Goal: Task Accomplishment & Management: Manage account settings

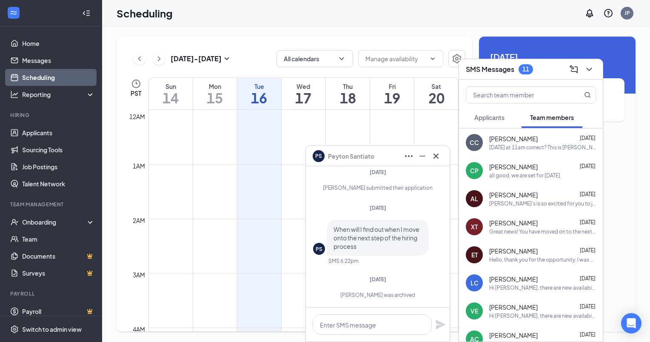
scroll to position [418, 0]
click at [483, 114] on span "Applicants" at bounding box center [489, 118] width 30 height 8
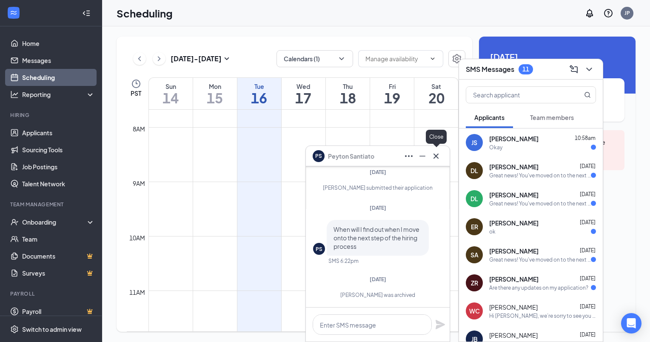
click at [436, 153] on icon "Cross" at bounding box center [436, 156] width 10 height 10
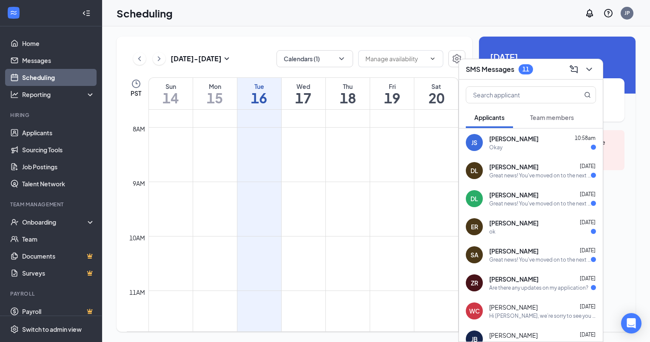
click at [369, 14] on div "Scheduling JP" at bounding box center [376, 13] width 548 height 26
click at [548, 71] on div "SMS Messages 11" at bounding box center [531, 69] width 130 height 13
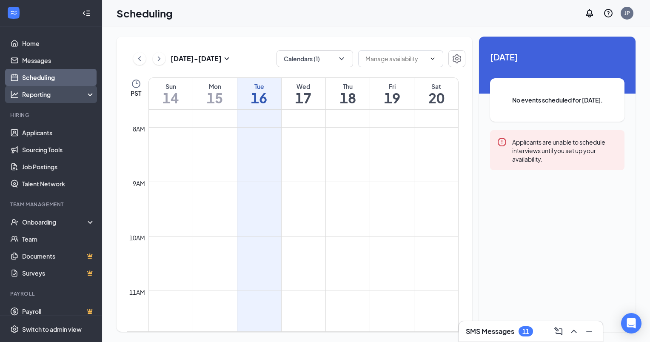
click at [34, 92] on div "Reporting" at bounding box center [58, 94] width 73 height 9
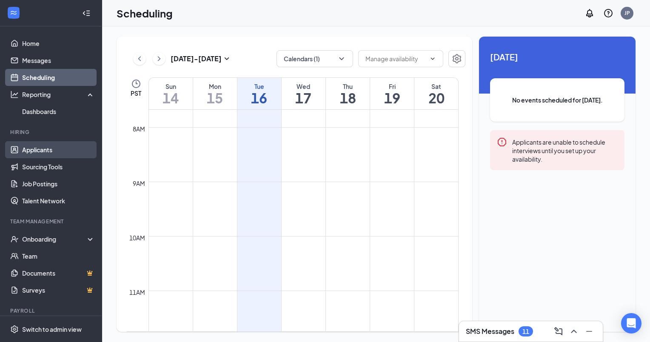
click at [39, 150] on link "Applicants" at bounding box center [58, 149] width 73 height 17
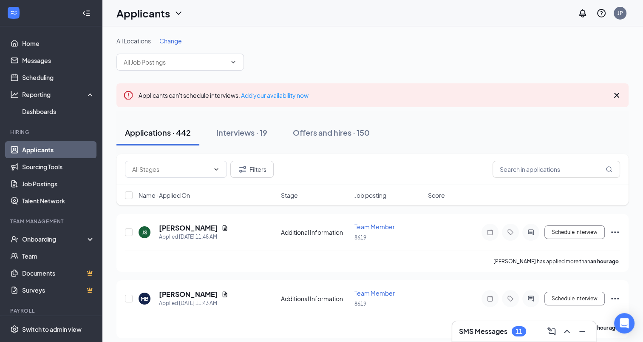
click at [175, 39] on span "Change" at bounding box center [170, 41] width 23 height 8
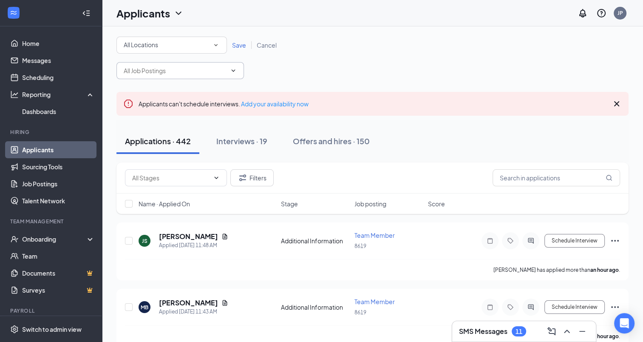
click at [233, 72] on icon "ChevronDown" at bounding box center [233, 70] width 7 height 7
click at [231, 71] on icon "ChevronDown" at bounding box center [233, 70] width 7 height 7
click at [231, 68] on icon "ChevronDown" at bounding box center [233, 70] width 7 height 7
click at [234, 69] on icon "ChevronDown" at bounding box center [233, 70] width 7 height 7
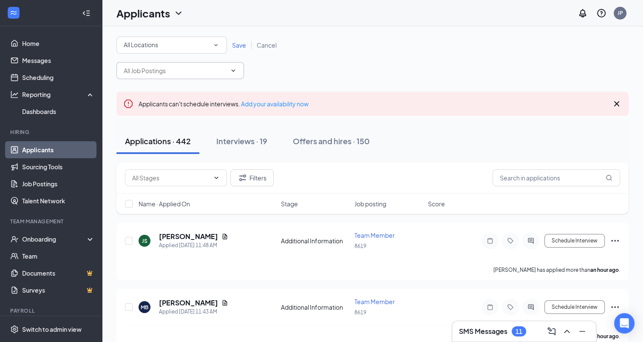
click at [233, 69] on icon "ChevronDown" at bounding box center [233, 70] width 7 height 7
click at [238, 45] on span "Save" at bounding box center [239, 45] width 14 height 8
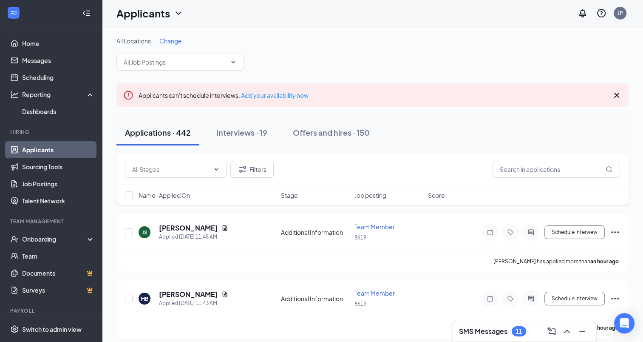
click at [174, 42] on span "Change" at bounding box center [170, 41] width 23 height 8
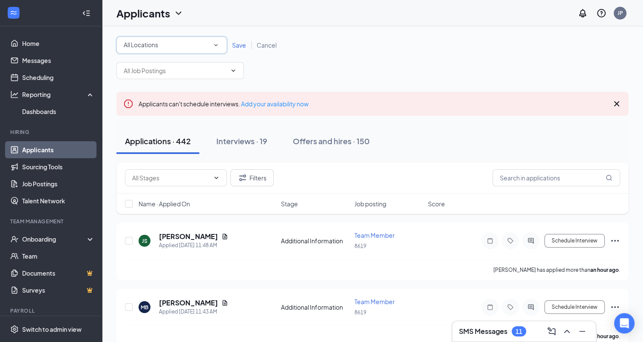
click at [217, 46] on icon "SmallChevronDown" at bounding box center [216, 45] width 8 height 8
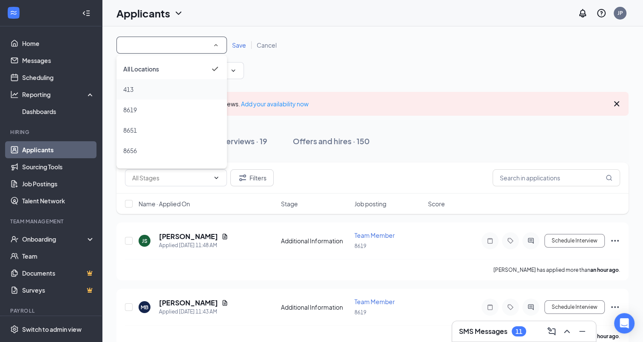
click at [126, 88] on span "413" at bounding box center [128, 89] width 10 height 8
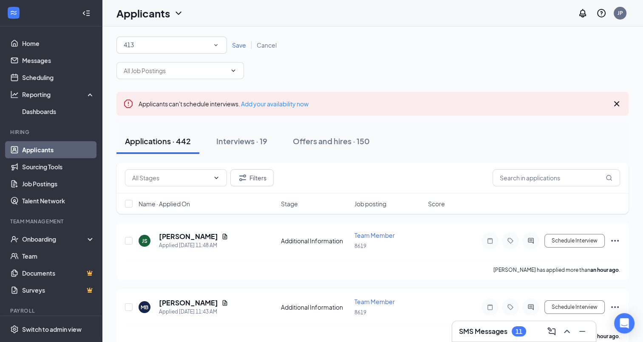
click at [239, 43] on span "Save" at bounding box center [239, 45] width 14 height 8
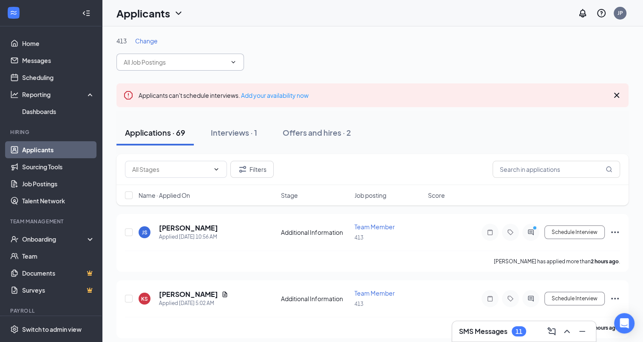
click at [235, 63] on icon "ChevronDown" at bounding box center [233, 62] width 7 height 7
click at [235, 61] on icon "ChevronDown" at bounding box center [234, 62] width 4 height 2
click at [163, 63] on input "text" at bounding box center [175, 61] width 103 height 9
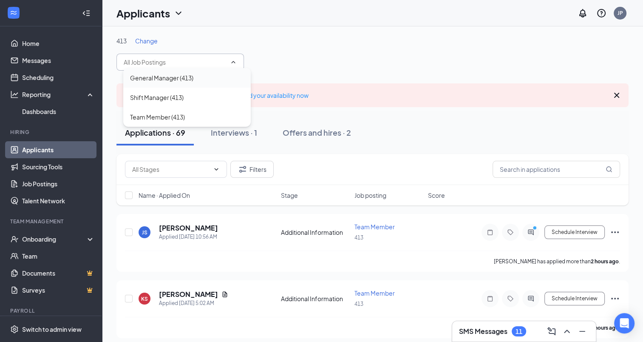
click at [140, 77] on div "General Manager (413)" at bounding box center [161, 77] width 63 height 9
type input "General Manager (413)"
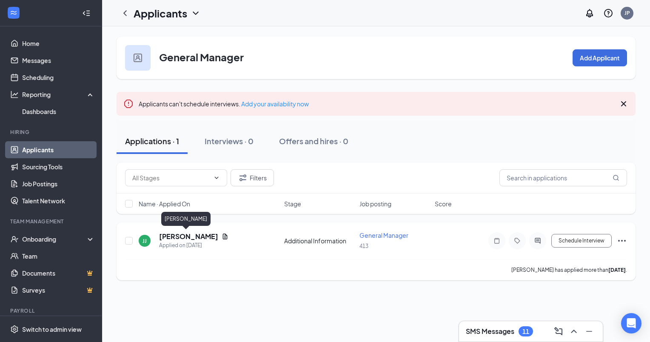
click at [168, 236] on h5 "Jordan Joslin" at bounding box center [188, 236] width 59 height 9
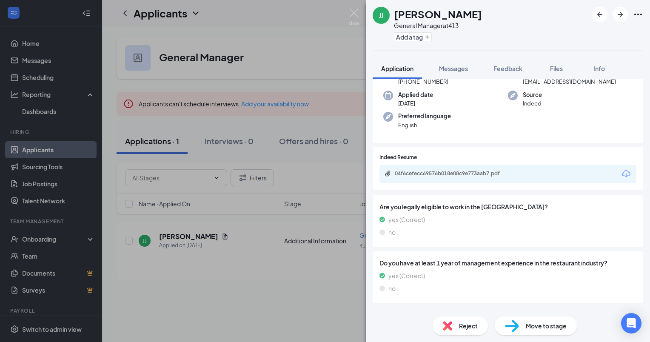
scroll to position [70, 0]
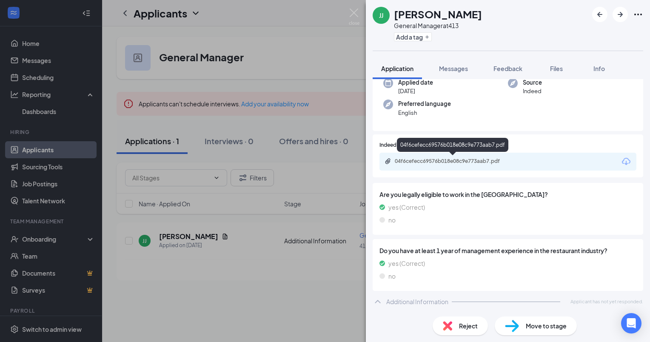
click at [456, 160] on div "04f6cefecc69576b018e08c9e773aab7.pdf" at bounding box center [454, 161] width 119 height 7
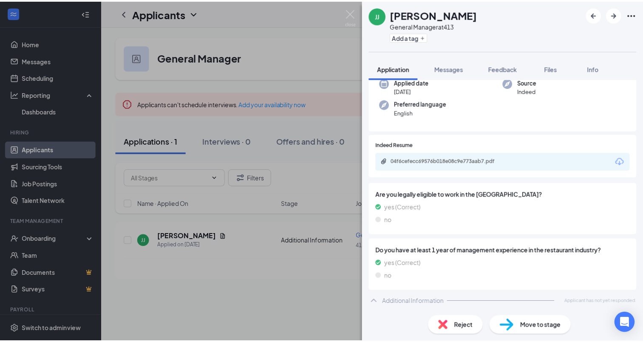
scroll to position [66, 0]
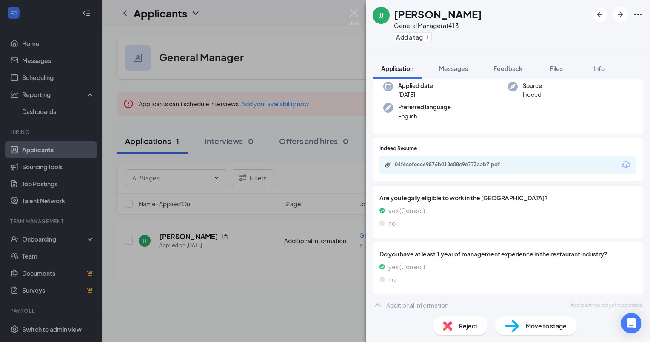
click at [351, 9] on img at bounding box center [354, 17] width 11 height 17
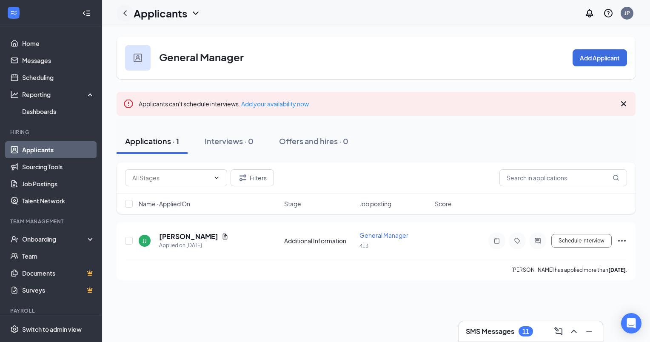
click at [125, 11] on icon "ChevronLeft" at bounding box center [125, 13] width 10 height 10
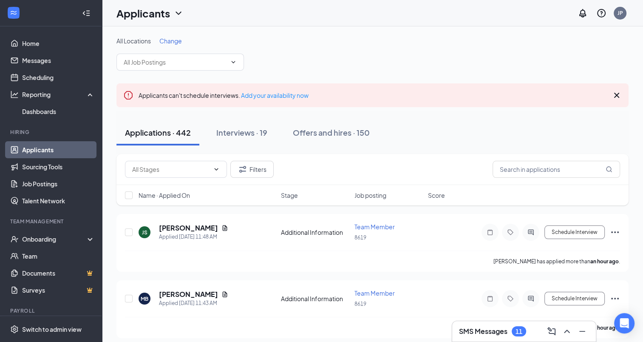
click at [173, 40] on span "Change" at bounding box center [170, 41] width 23 height 8
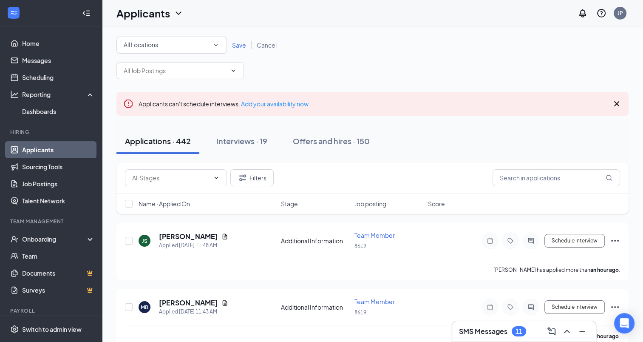
click at [211, 15] on div "Applicants JP" at bounding box center [372, 13] width 541 height 26
click at [148, 69] on input "text" at bounding box center [175, 70] width 103 height 9
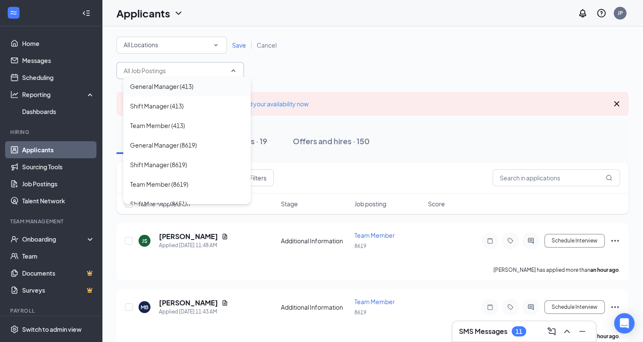
click at [144, 88] on div "General Manager (413)" at bounding box center [161, 86] width 63 height 9
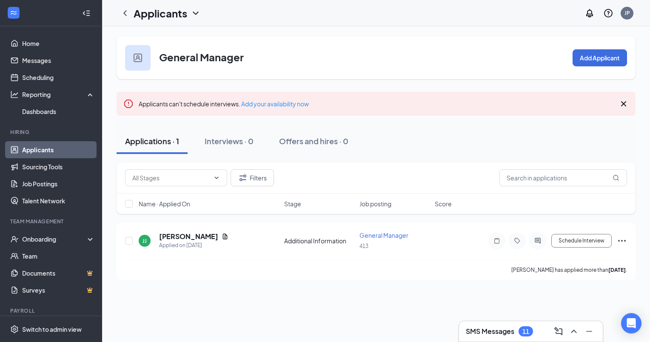
click at [126, 13] on icon "ChevronLeft" at bounding box center [125, 13] width 10 height 10
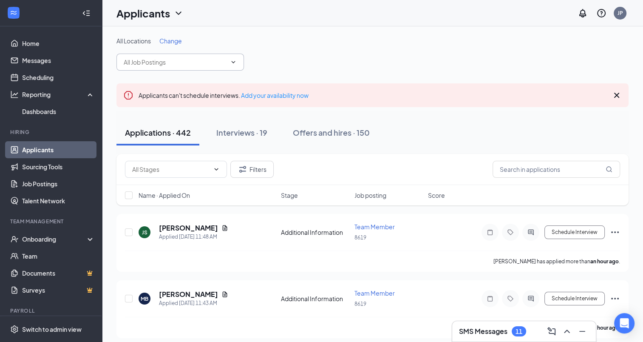
click at [129, 61] on input "text" at bounding box center [175, 61] width 103 height 9
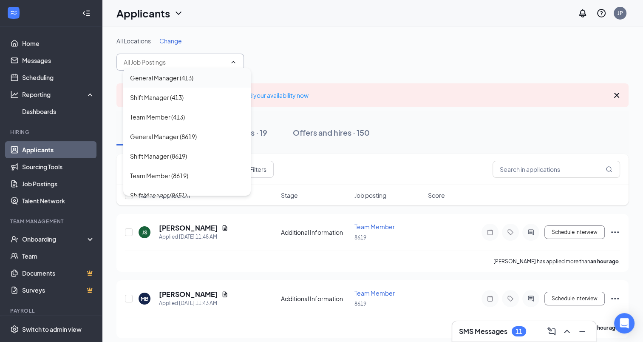
click at [136, 77] on div "General Manager (413)" at bounding box center [161, 77] width 63 height 9
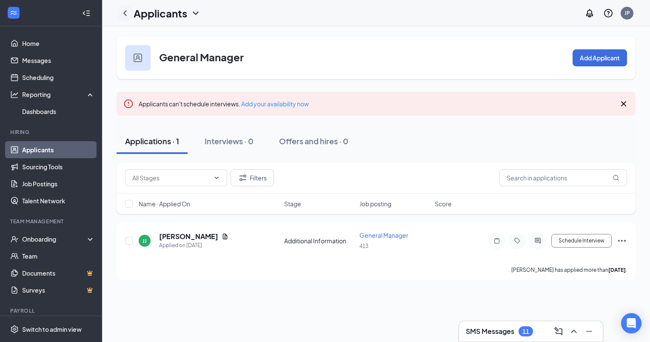
click at [126, 13] on icon "ChevronLeft" at bounding box center [125, 13] width 10 height 10
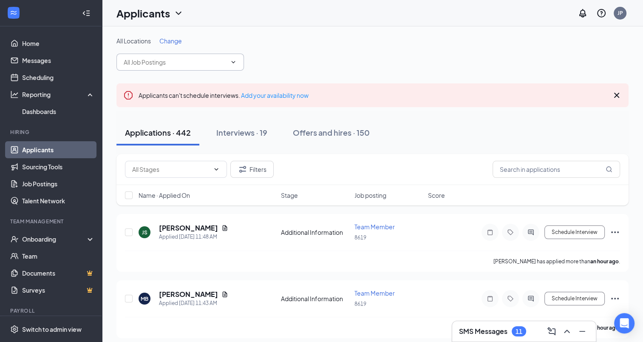
click at [160, 60] on input "text" at bounding box center [175, 61] width 103 height 9
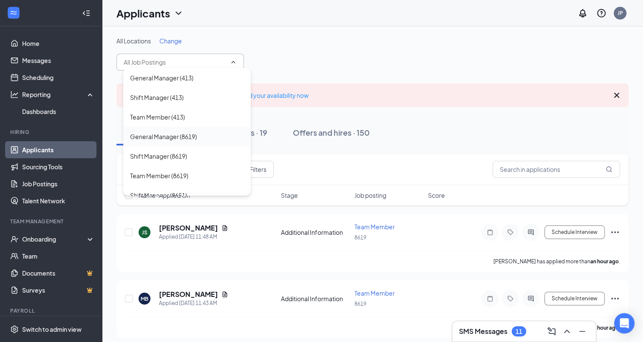
click at [165, 138] on div "General Manager (8619)" at bounding box center [163, 136] width 67 height 9
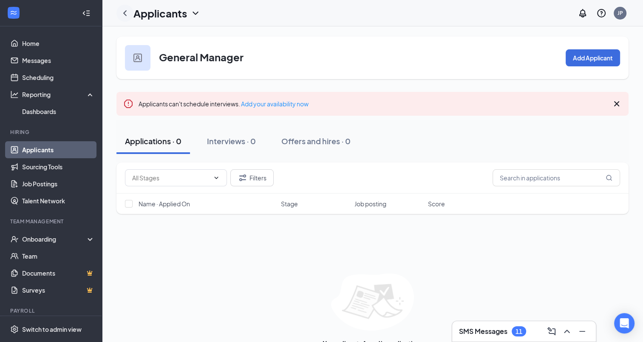
click at [126, 10] on icon "ChevronLeft" at bounding box center [125, 13] width 10 height 10
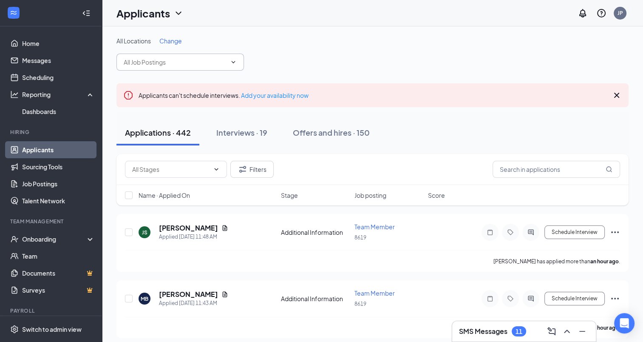
click at [158, 60] on input "text" at bounding box center [175, 61] width 103 height 9
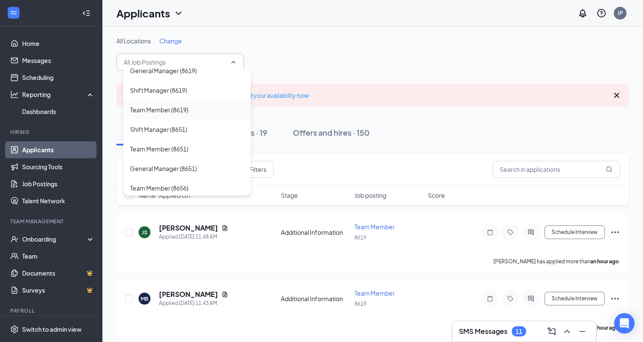
scroll to position [85, 0]
click at [151, 146] on div "General Manager (8651)" at bounding box center [163, 149] width 67 height 9
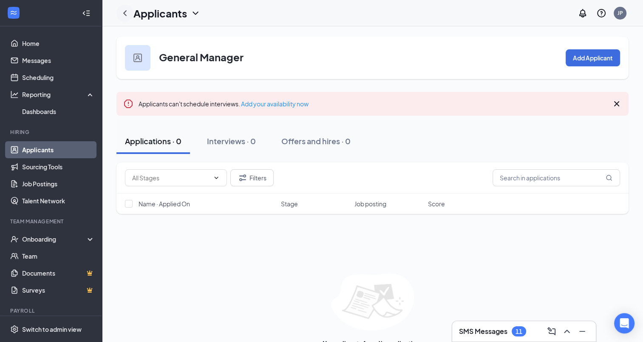
click at [124, 13] on icon "ChevronLeft" at bounding box center [124, 13] width 3 height 6
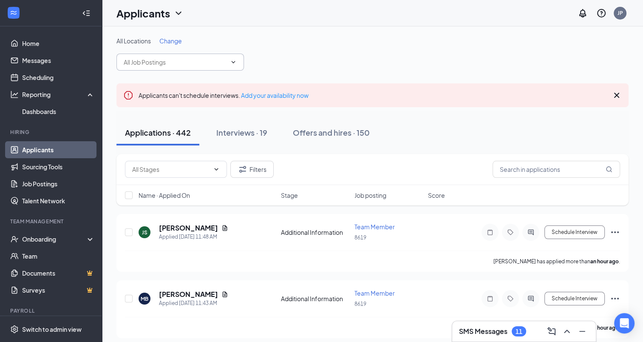
click at [231, 60] on icon "ChevronDown" at bounding box center [233, 62] width 7 height 7
click at [173, 61] on input "text" at bounding box center [175, 61] width 103 height 9
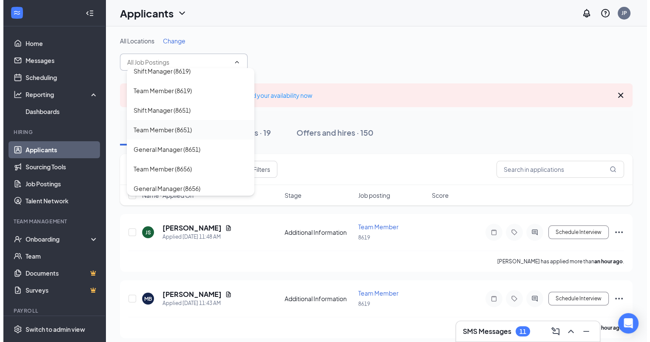
scroll to position [128, 0]
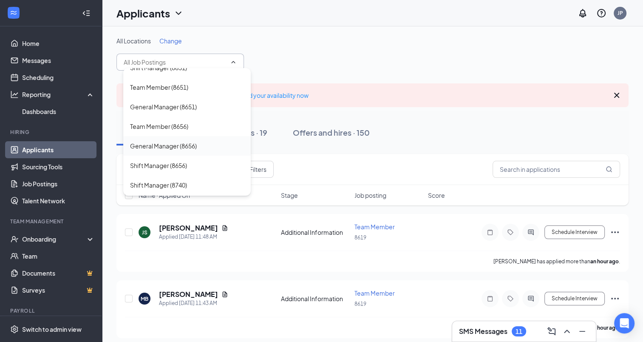
click at [152, 143] on div "General Manager (8656)" at bounding box center [163, 145] width 67 height 9
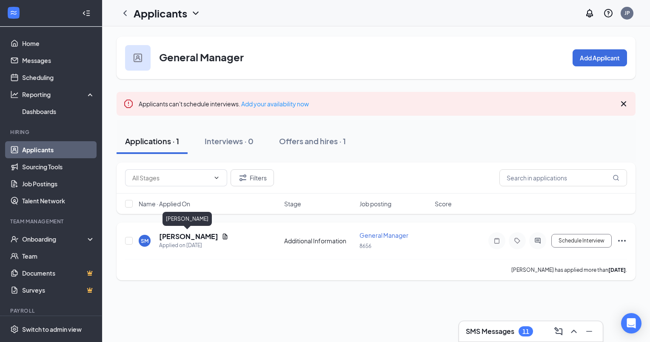
click at [176, 236] on h5 "Sellena Morgan" at bounding box center [188, 236] width 59 height 9
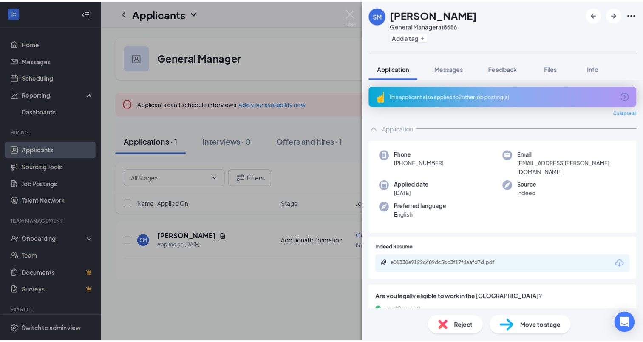
scroll to position [43, 0]
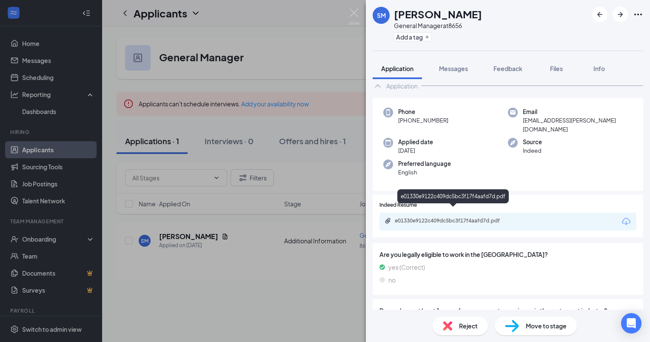
click at [439, 217] on div "e01330e9122c409dc5bc3f17f4aafd7d.pdf" at bounding box center [454, 220] width 119 height 7
click at [463, 320] on div "Reject" at bounding box center [460, 325] width 55 height 19
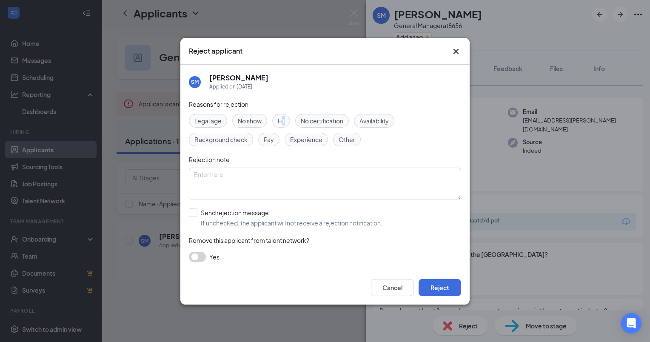
click at [284, 122] on span "Fit" at bounding box center [281, 120] width 7 height 9
click at [277, 121] on div "Fit" at bounding box center [281, 121] width 18 height 14
click at [275, 116] on div "Fit" at bounding box center [281, 121] width 18 height 14
click at [447, 284] on button "Reject" at bounding box center [439, 287] width 43 height 17
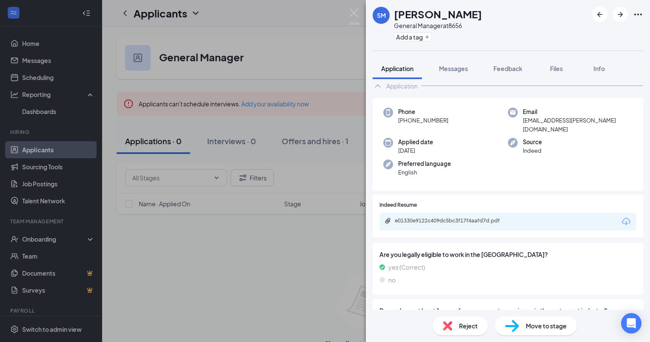
click at [281, 255] on div "SM Sellena Morgan General Manager at 8656 Add a tag Application Messages Feedba…" at bounding box center [325, 171] width 650 height 342
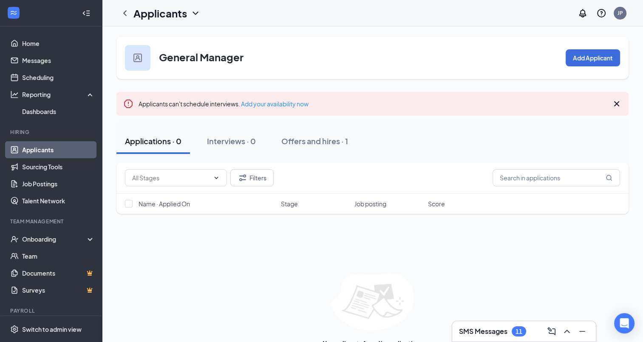
click at [192, 13] on icon "ChevronDown" at bounding box center [196, 13] width 10 height 10
click at [255, 12] on div "Applicants JP" at bounding box center [372, 13] width 541 height 26
click at [194, 9] on icon "ChevronDown" at bounding box center [196, 13] width 10 height 10
click at [159, 37] on link "Applicants" at bounding box center [185, 37] width 92 height 9
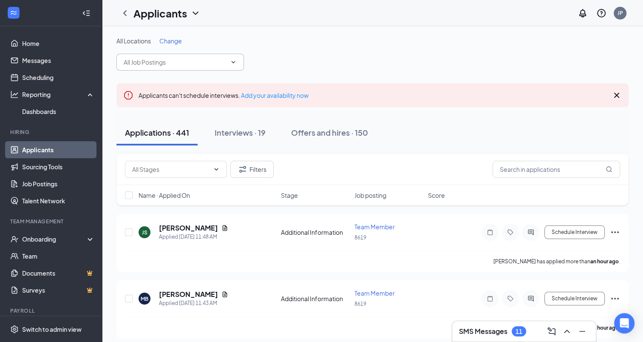
click at [147, 63] on input "text" at bounding box center [175, 61] width 103 height 9
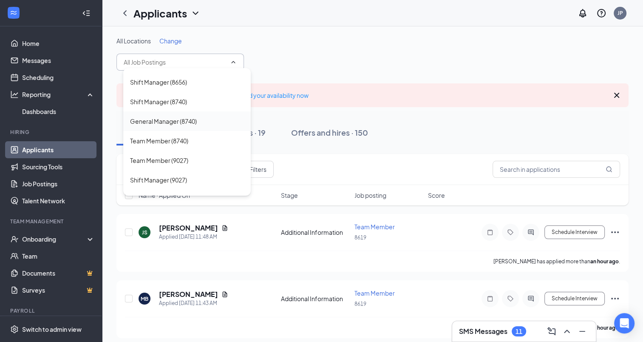
scroll to position [213, 0]
click at [148, 114] on div "General Manager (8740)" at bounding box center [187, 120] width 128 height 20
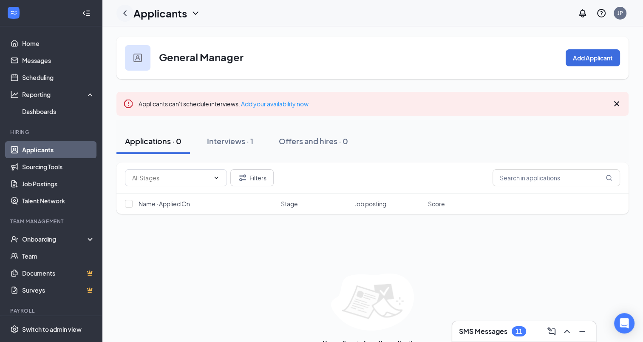
click at [125, 14] on icon "ChevronLeft" at bounding box center [124, 13] width 3 height 6
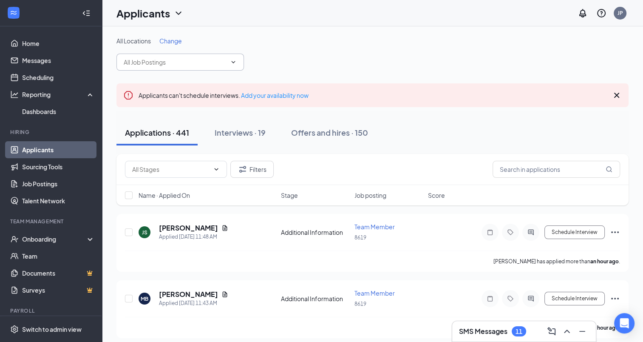
click at [176, 63] on input "text" at bounding box center [175, 61] width 103 height 9
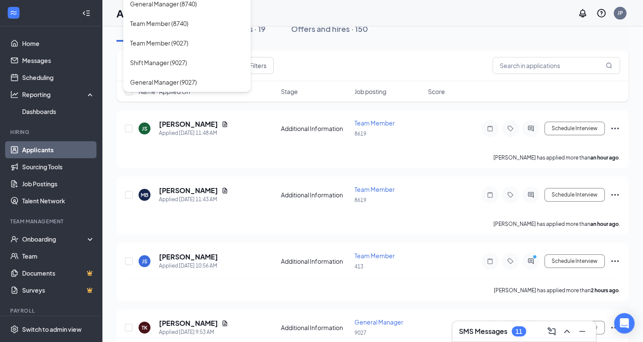
scroll to position [128, 0]
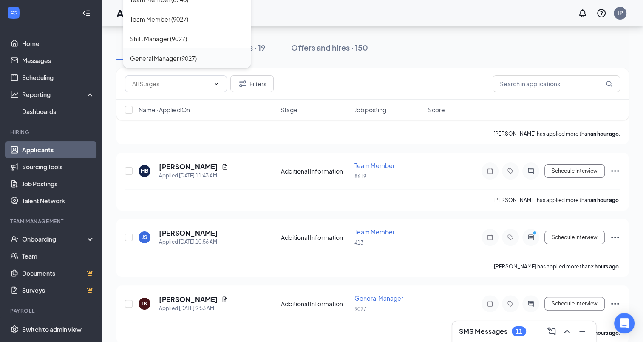
click at [168, 58] on div "General Manager (9027)" at bounding box center [163, 58] width 67 height 9
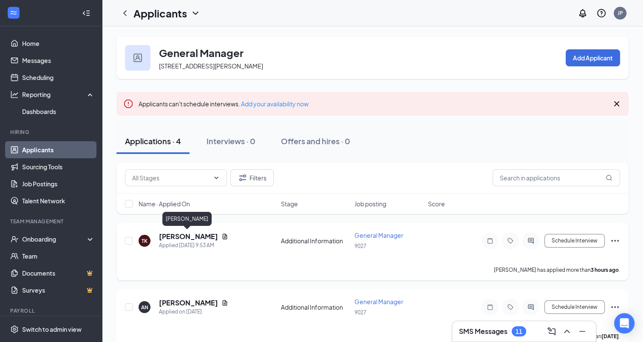
click at [178, 235] on h5 "Travis Katcher" at bounding box center [188, 236] width 59 height 9
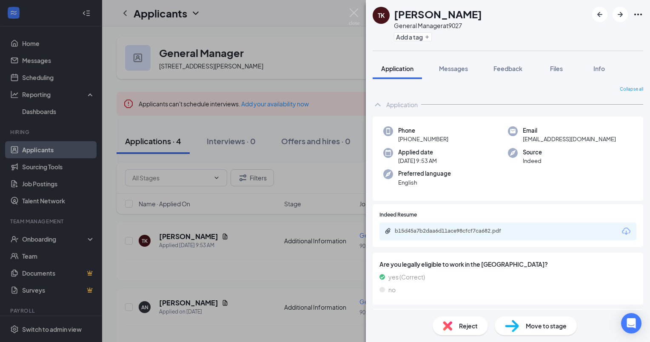
scroll to position [85, 0]
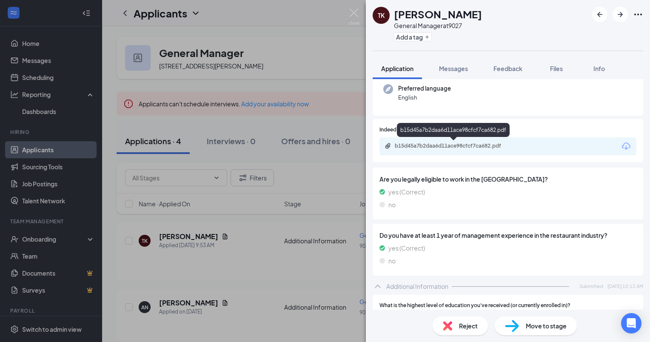
click at [466, 147] on div "b15d45a7b2daa6d11ace98cfcf7ca682.pdf" at bounding box center [454, 145] width 119 height 7
click at [616, 15] on icon "ArrowRight" at bounding box center [620, 14] width 10 height 10
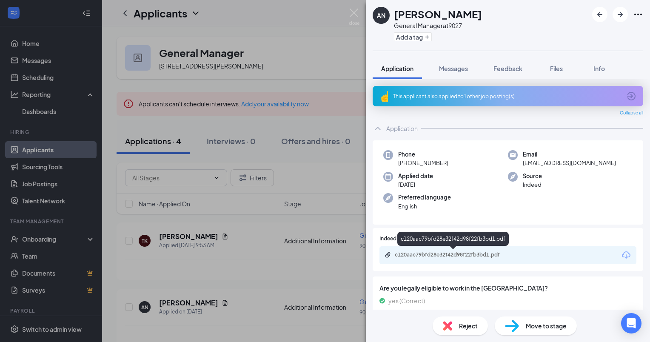
click at [406, 252] on div "c120aac79bfd28e32f42d98f22fb3bd1.pdf" at bounding box center [454, 254] width 119 height 7
click at [467, 324] on span "Reject" at bounding box center [468, 325] width 19 height 9
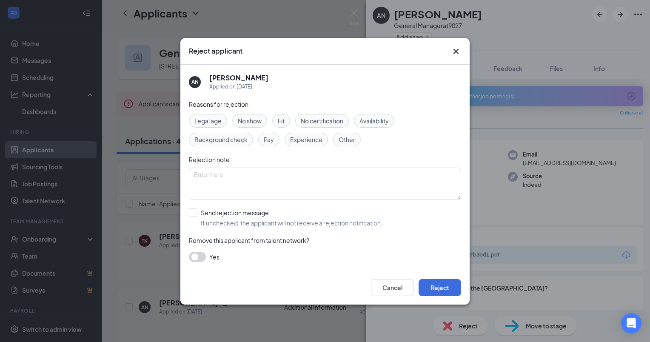
click at [283, 122] on span "Fit" at bounding box center [281, 120] width 7 height 9
click at [437, 287] on button "Reject" at bounding box center [439, 287] width 43 height 17
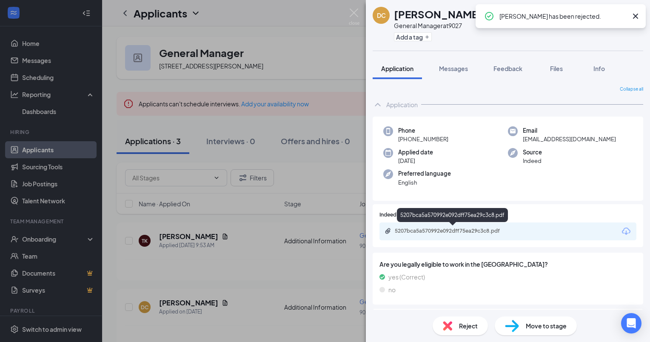
click at [481, 231] on div "5207bca5a570992e092dff75ea29c3c8.pdf" at bounding box center [454, 231] width 119 height 7
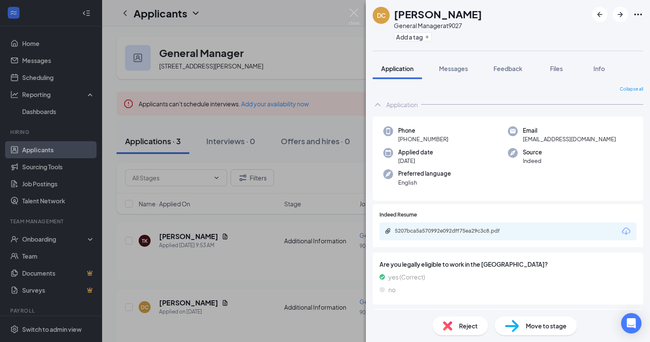
click at [458, 327] on div "Reject" at bounding box center [460, 325] width 55 height 19
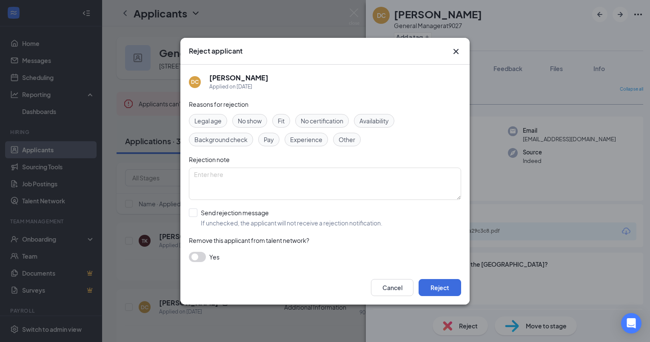
click at [281, 121] on span "Fit" at bounding box center [281, 120] width 7 height 9
click at [439, 285] on button "Reject" at bounding box center [439, 287] width 43 height 17
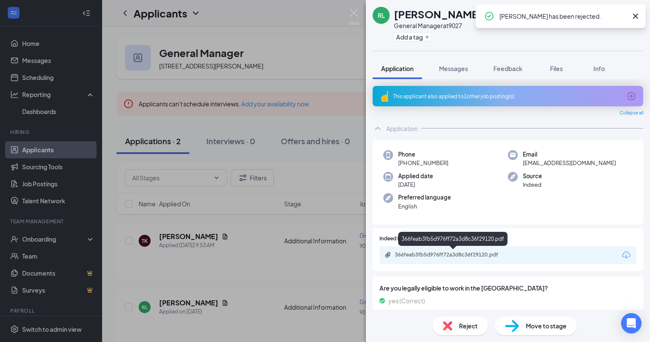
click at [442, 254] on div "366feab3fb5d976ff72a3d8c36f29120.pdf" at bounding box center [454, 254] width 119 height 7
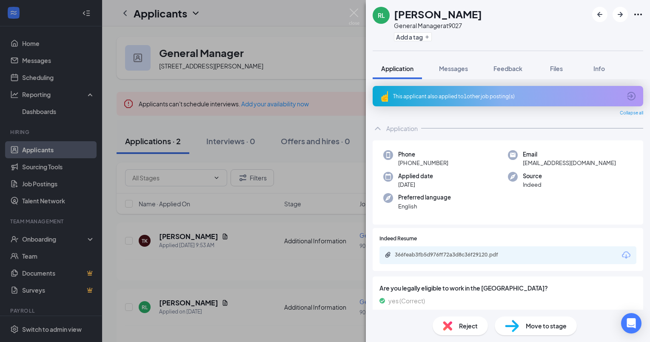
click at [475, 327] on span "Reject" at bounding box center [468, 325] width 19 height 9
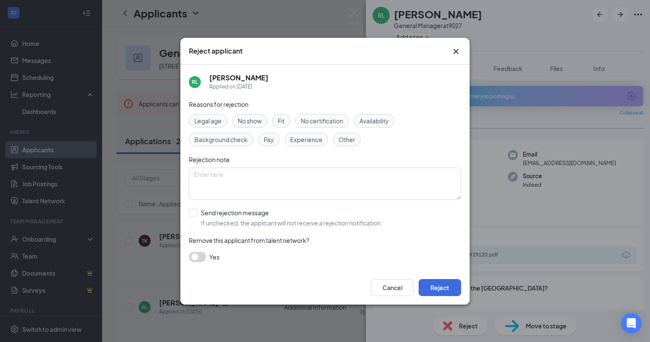
click at [281, 121] on span "Fit" at bounding box center [281, 120] width 7 height 9
click at [439, 288] on button "Reject" at bounding box center [439, 287] width 43 height 17
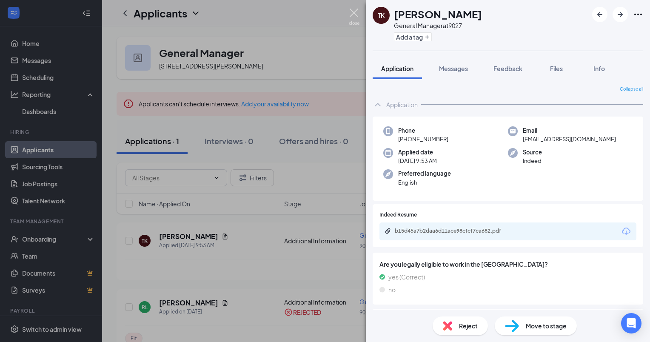
click at [354, 12] on img at bounding box center [354, 17] width 11 height 17
